Goal: Task Accomplishment & Management: Manage account settings

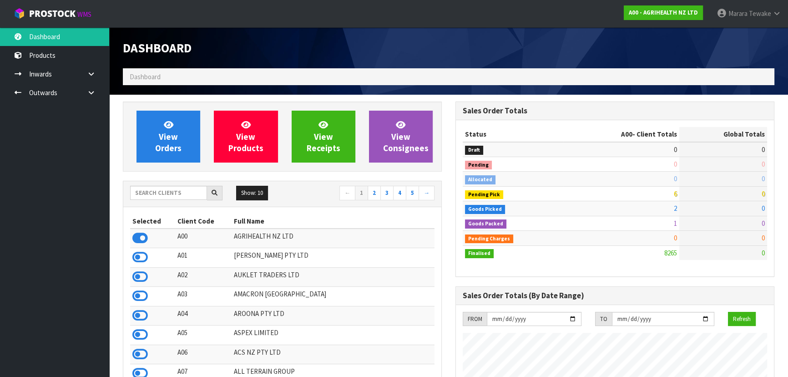
scroll to position [688, 332]
click at [168, 191] on input "text" at bounding box center [168, 193] width 77 height 14
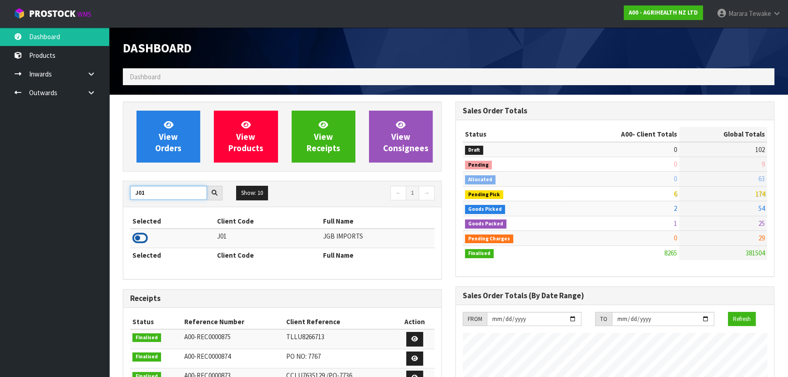
type input "J01"
click at [140, 233] on icon at bounding box center [139, 238] width 15 height 14
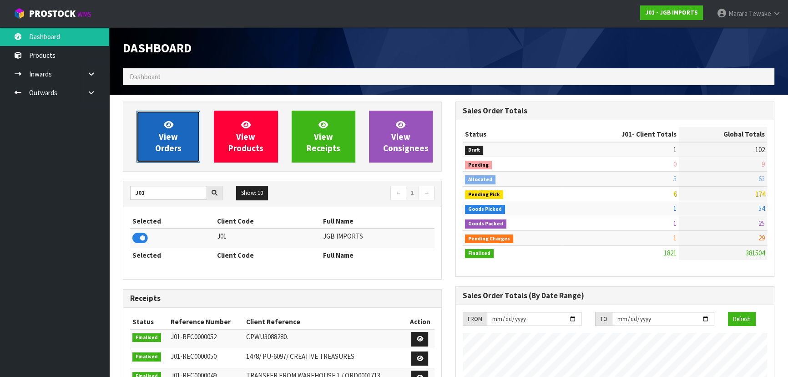
click at [175, 145] on span "View Orders" at bounding box center [168, 136] width 26 height 34
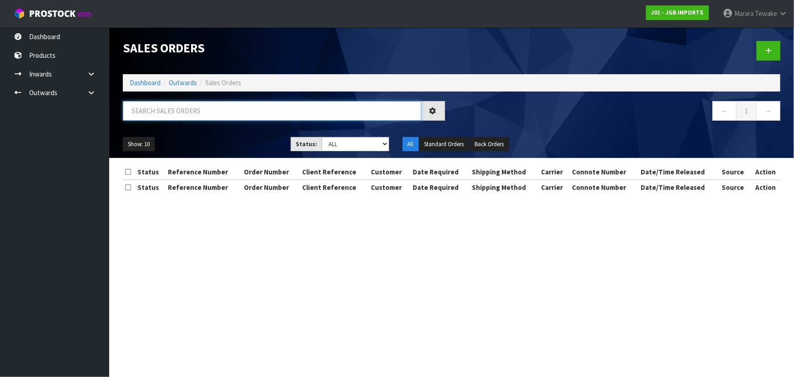
drag, startPoint x: 165, startPoint y: 111, endPoint x: 173, endPoint y: 121, distance: 13.0
click at [173, 121] on div at bounding box center [284, 114] width 336 height 26
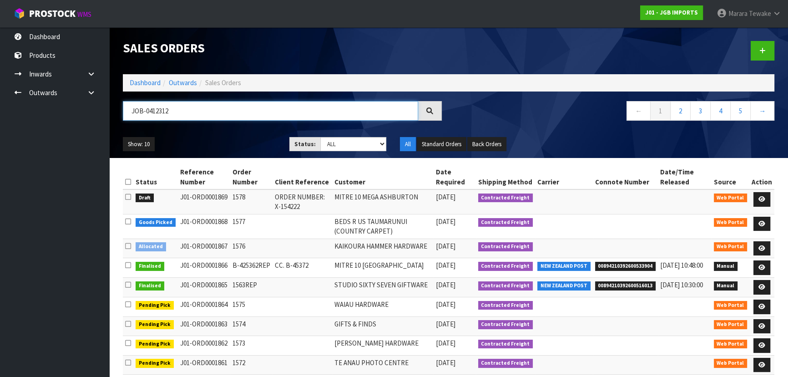
type input "JOB-0412312"
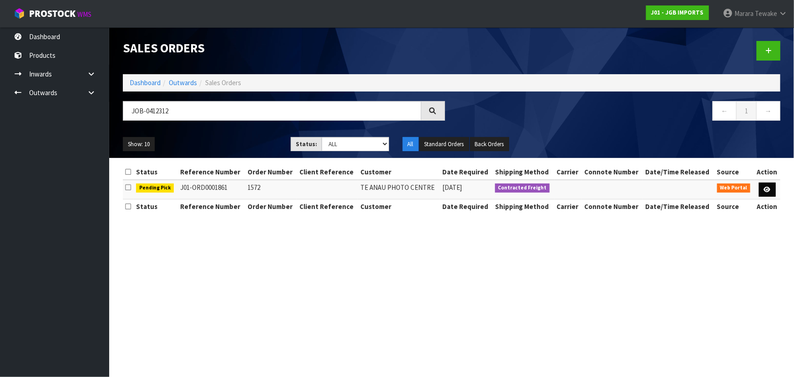
drag, startPoint x: 756, startPoint y: 186, endPoint x: 764, endPoint y: 186, distance: 8.2
click at [757, 186] on td at bounding box center [767, 190] width 26 height 20
click at [766, 187] on icon at bounding box center [767, 189] width 7 height 6
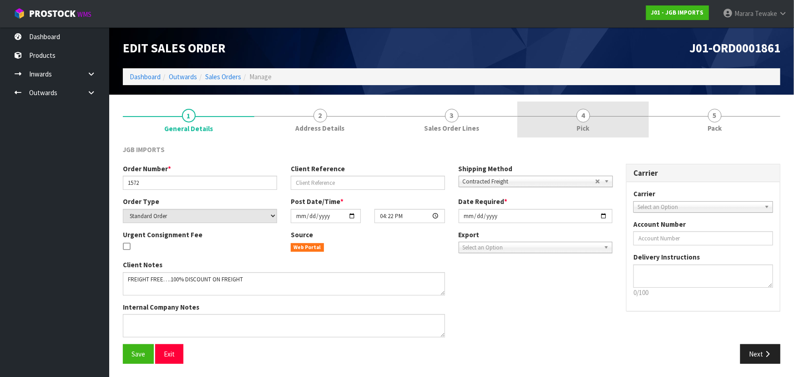
drag, startPoint x: 595, startPoint y: 121, endPoint x: 598, endPoint y: 131, distance: 10.9
click at [595, 119] on link "4 Pick" at bounding box center [582, 119] width 131 height 36
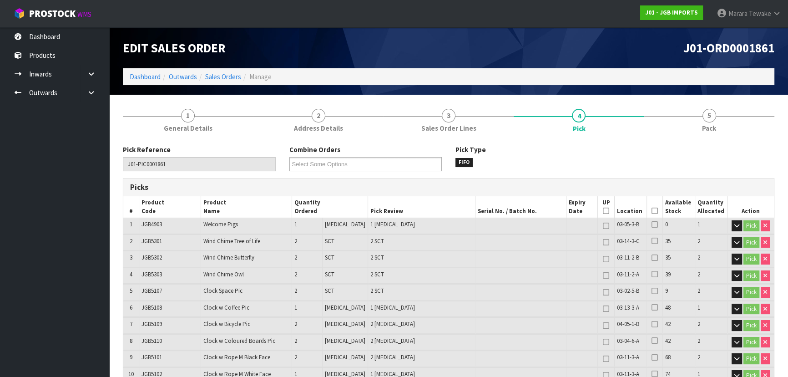
click at [651, 211] on icon at bounding box center [654, 211] width 6 height 0
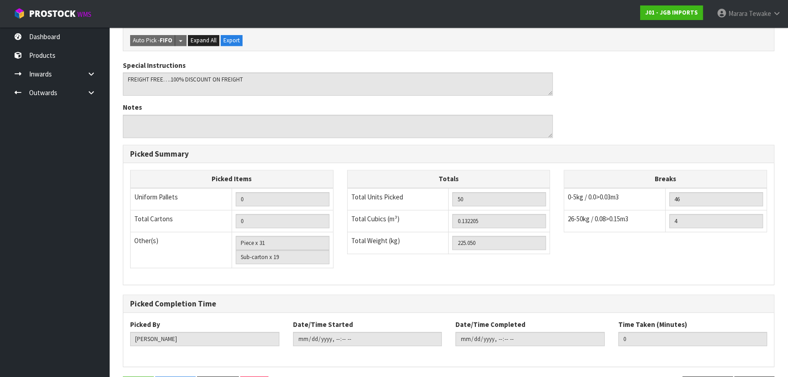
scroll to position [645, 0]
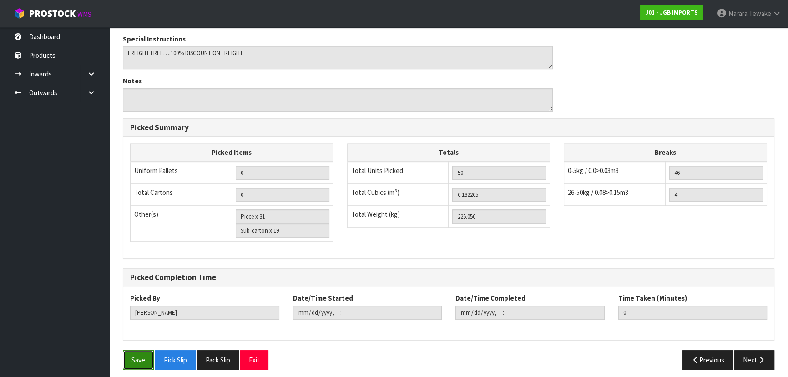
drag, startPoint x: 136, startPoint y: 348, endPoint x: 136, endPoint y: 343, distance: 5.0
click at [136, 350] on button "Save" at bounding box center [138, 360] width 31 height 20
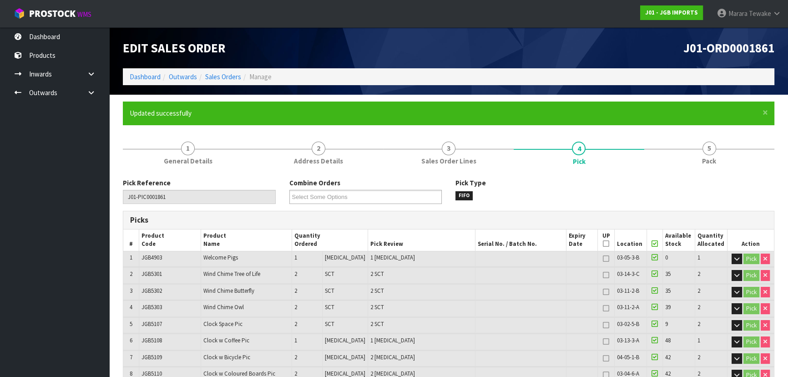
type input "[PERSON_NAME]"
type input "[DATE]T08:44:45"
click at [60, 34] on link "Dashboard" at bounding box center [54, 36] width 109 height 19
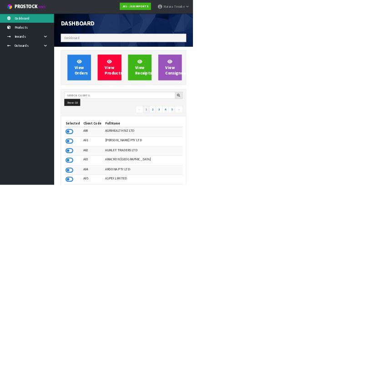
scroll to position [769, 267]
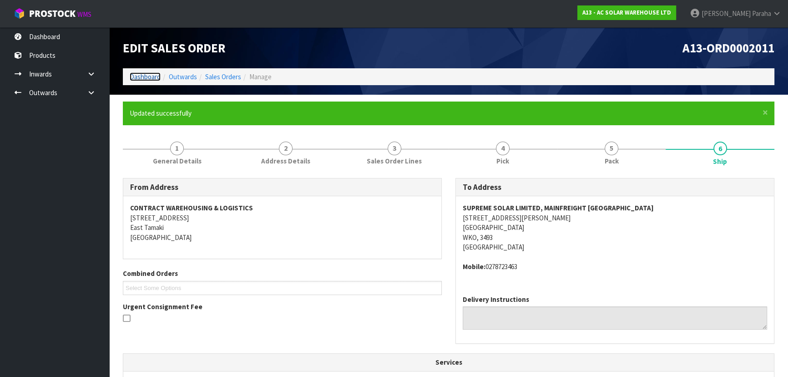
click at [141, 80] on link "Dashboard" at bounding box center [145, 76] width 31 height 9
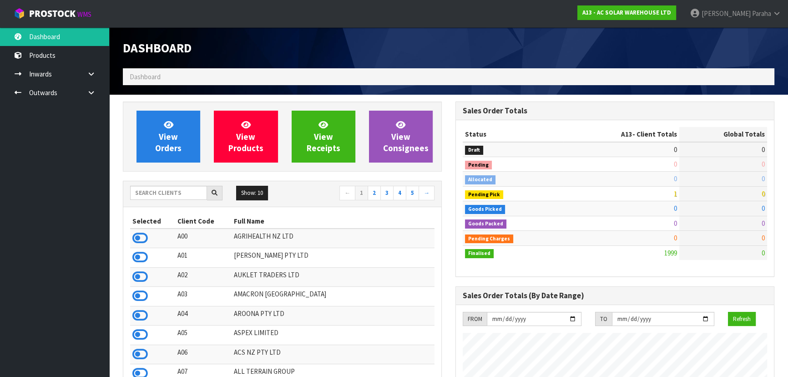
scroll to position [717, 332]
click at [176, 191] on input "text" at bounding box center [168, 193] width 77 height 14
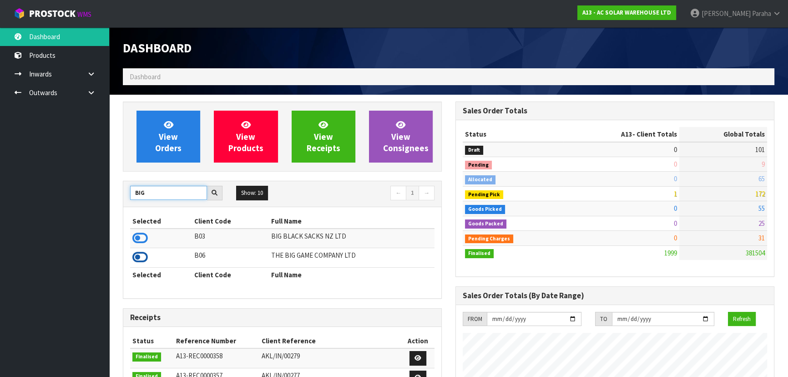
type input "BIG"
click at [141, 262] on icon at bounding box center [139, 257] width 15 height 14
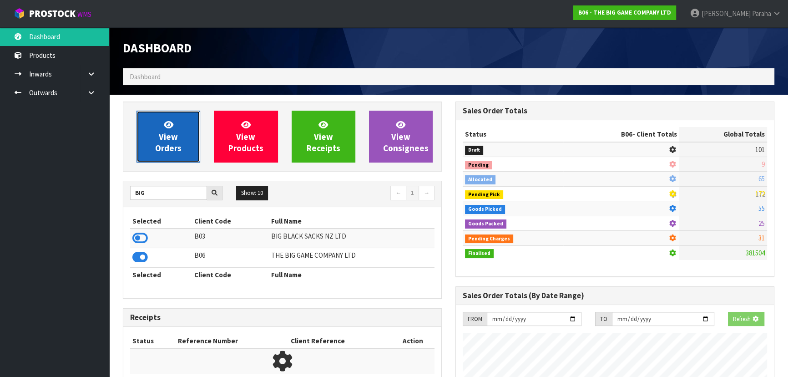
scroll to position [600, 332]
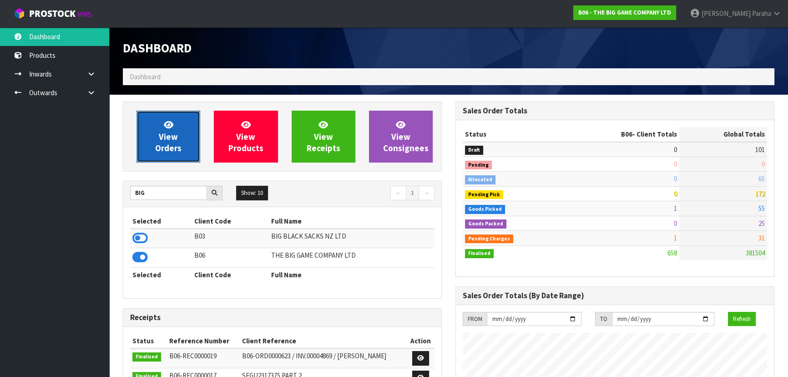
click at [161, 135] on span "View Orders" at bounding box center [168, 136] width 26 height 34
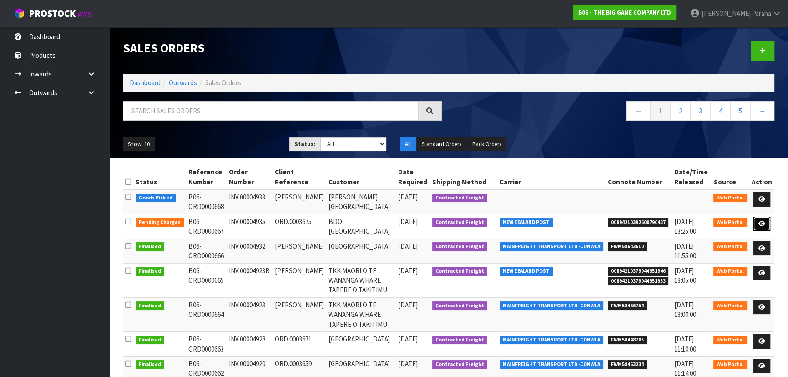
click at [761, 222] on icon at bounding box center [761, 224] width 7 height 6
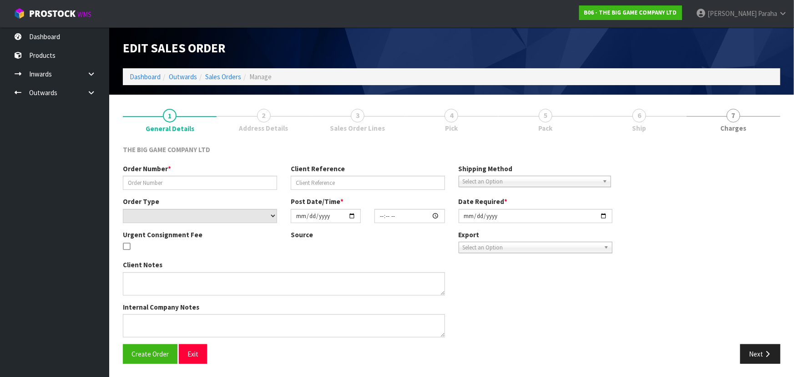
type input "INV.00004935"
type input "ORD.0003675"
select select "number:0"
type input "[DATE]"
type input "15:21:00.000"
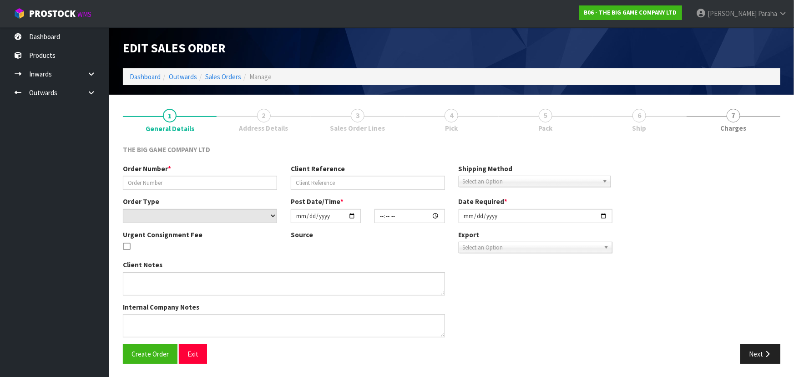
type input "2025-09-16"
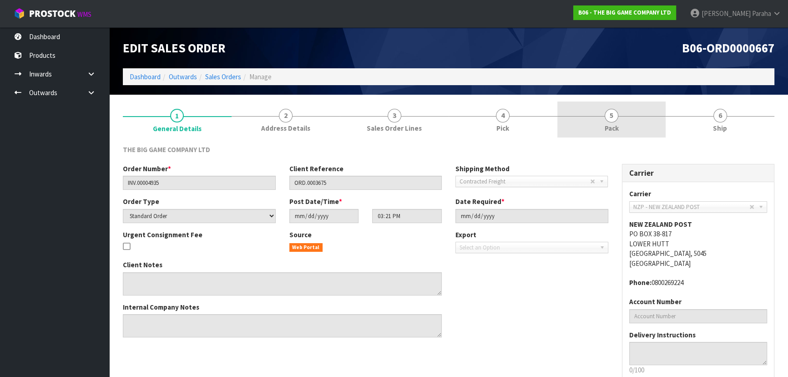
click at [608, 130] on span "Pack" at bounding box center [612, 128] width 14 height 10
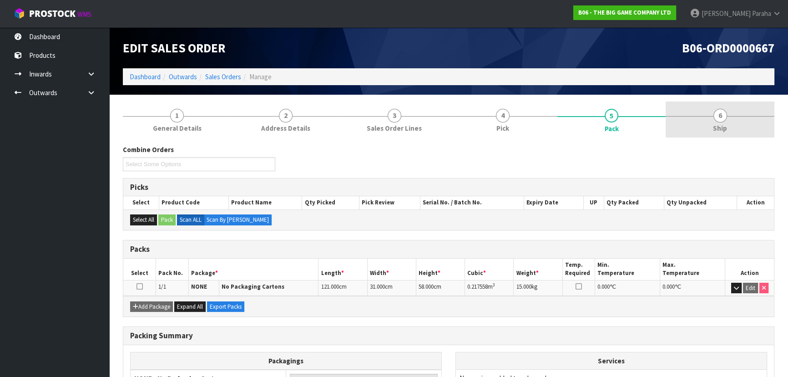
click at [710, 132] on link "6 Ship" at bounding box center [719, 119] width 109 height 36
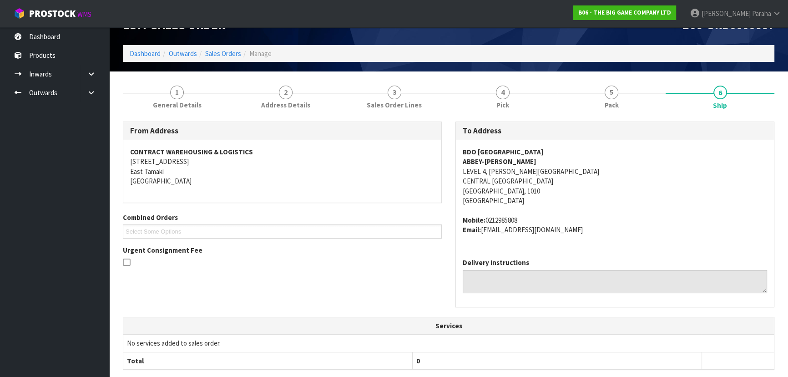
scroll to position [12, 0]
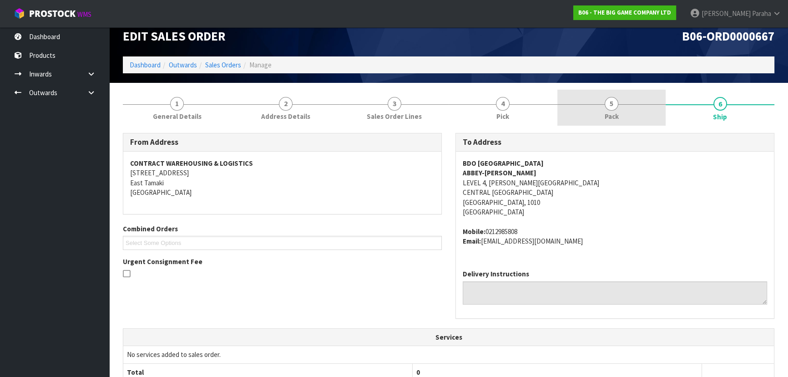
click at [601, 120] on link "5 Pack" at bounding box center [611, 108] width 109 height 36
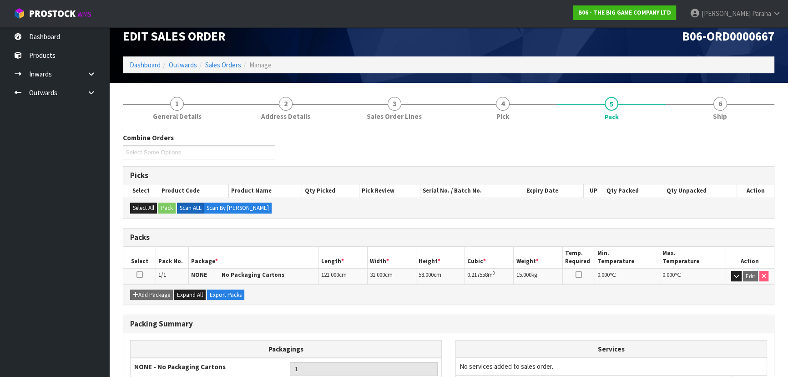
scroll to position [91, 0]
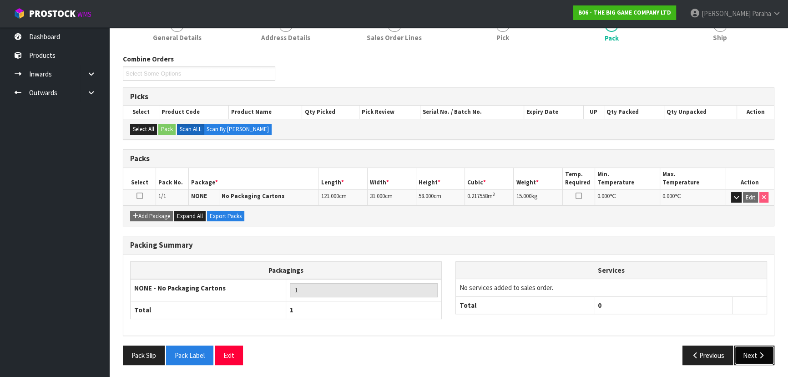
click at [741, 360] on button "Next" at bounding box center [754, 355] width 40 height 20
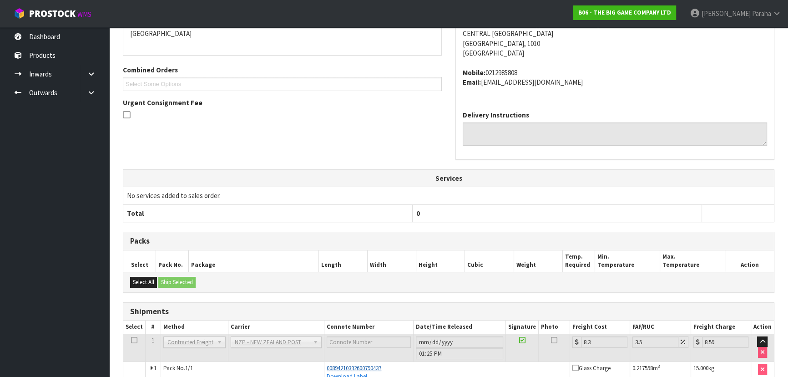
scroll to position [218, 0]
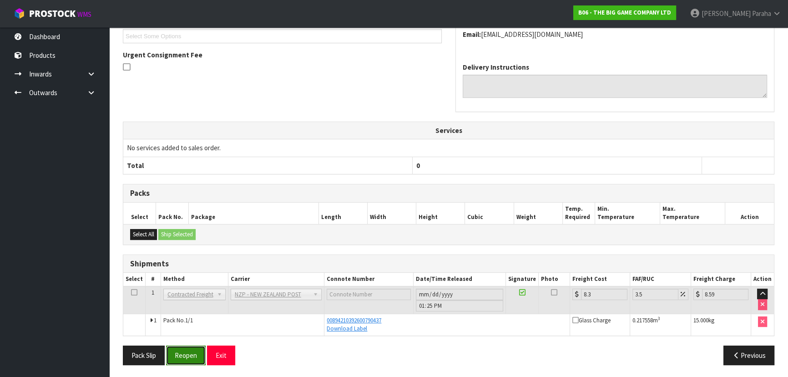
click at [196, 360] on button "Reopen" at bounding box center [186, 355] width 40 height 20
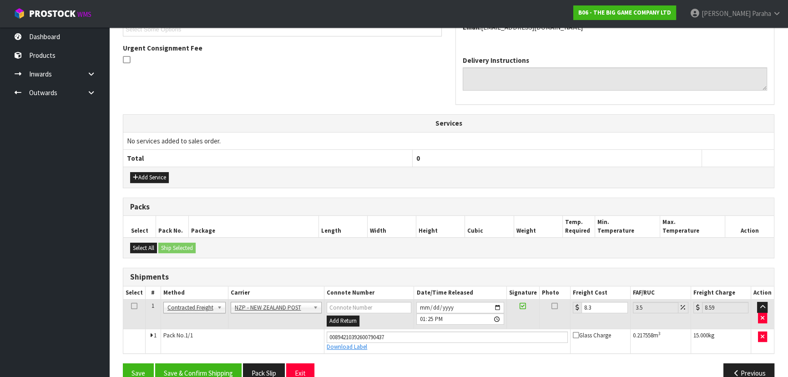
scroll to position [277, 0]
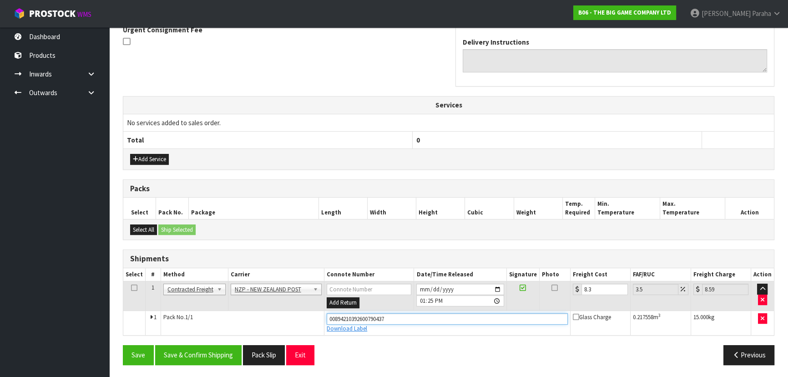
drag, startPoint x: 398, startPoint y: 316, endPoint x: 314, endPoint y: 314, distance: 83.7
click at [303, 321] on tr "1 Pack No. 1/1 00894210392600790437 Download Label Glass Charge 0.217558 m 3 15…" at bounding box center [448, 322] width 650 height 25
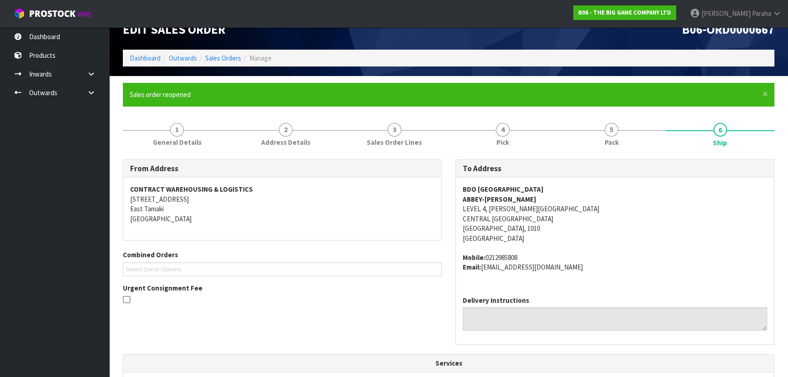
scroll to position [0, 0]
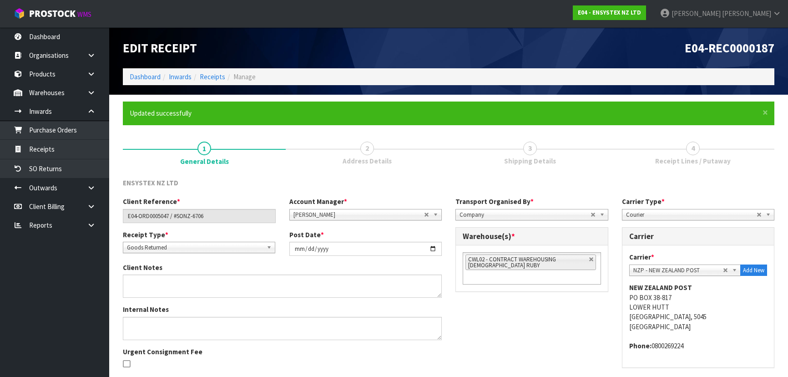
scroll to position [66, 0]
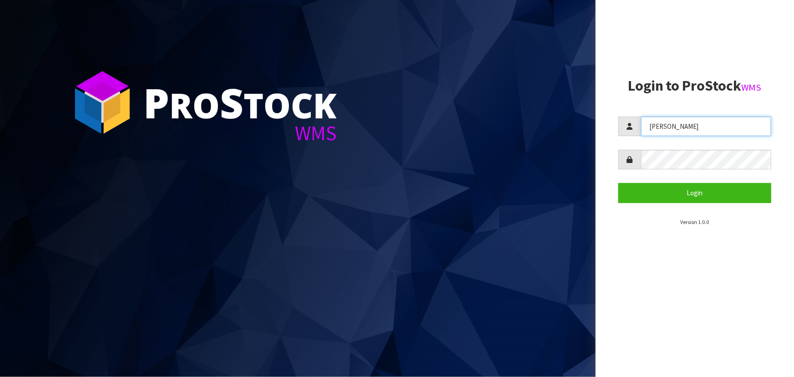
drag, startPoint x: 674, startPoint y: 126, endPoint x: 604, endPoint y: 113, distance: 70.8
click at [600, 132] on aside "Login to ProStock WMS Lalisha Login Version 1.0.0" at bounding box center [694, 188] width 198 height 377
type input "POLLY"
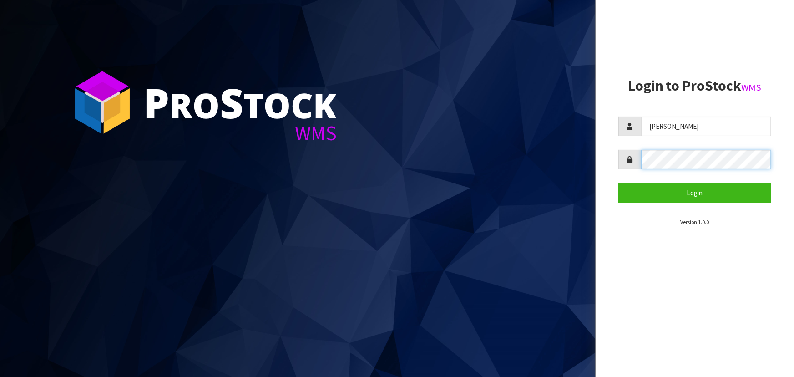
click at [618, 163] on div at bounding box center [694, 160] width 153 height 20
click at [618, 183] on button "Login" at bounding box center [694, 193] width 153 height 20
